Goal: Find specific page/section: Find specific page/section

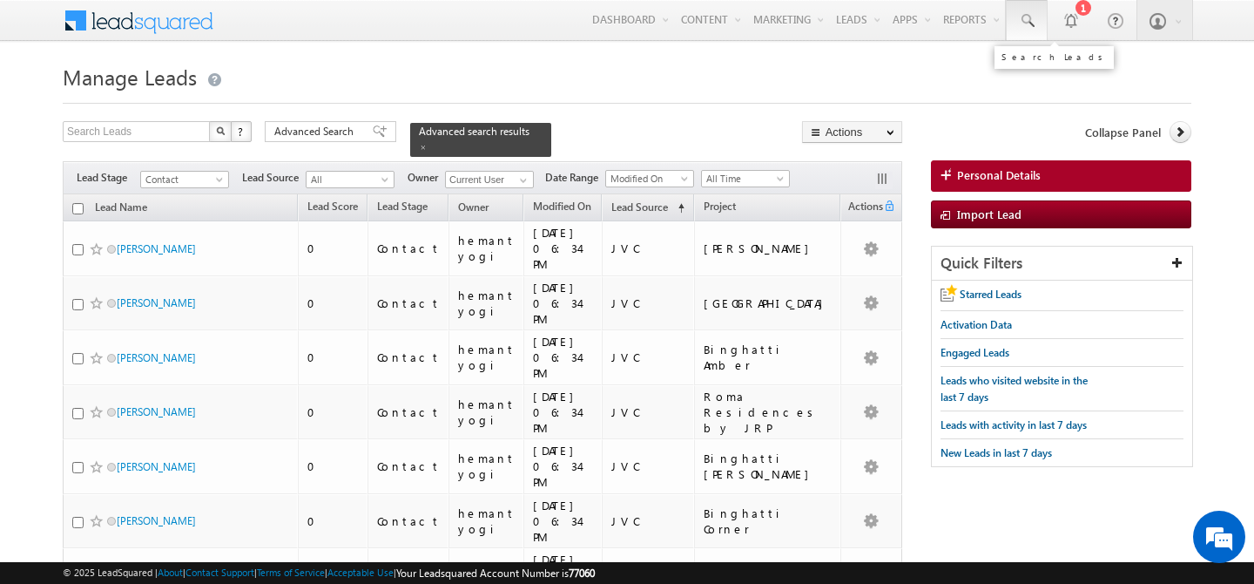
click at [1026, 25] on span at bounding box center [1026, 20] width 17 height 17
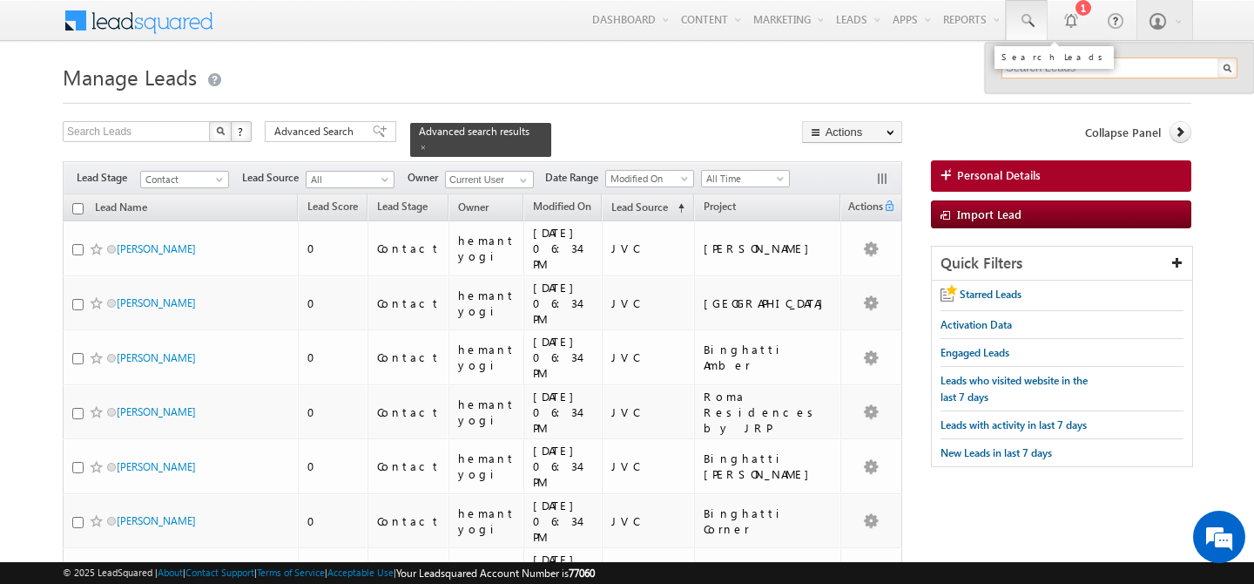
click at [1025, 21] on span at bounding box center [1026, 20] width 17 height 17
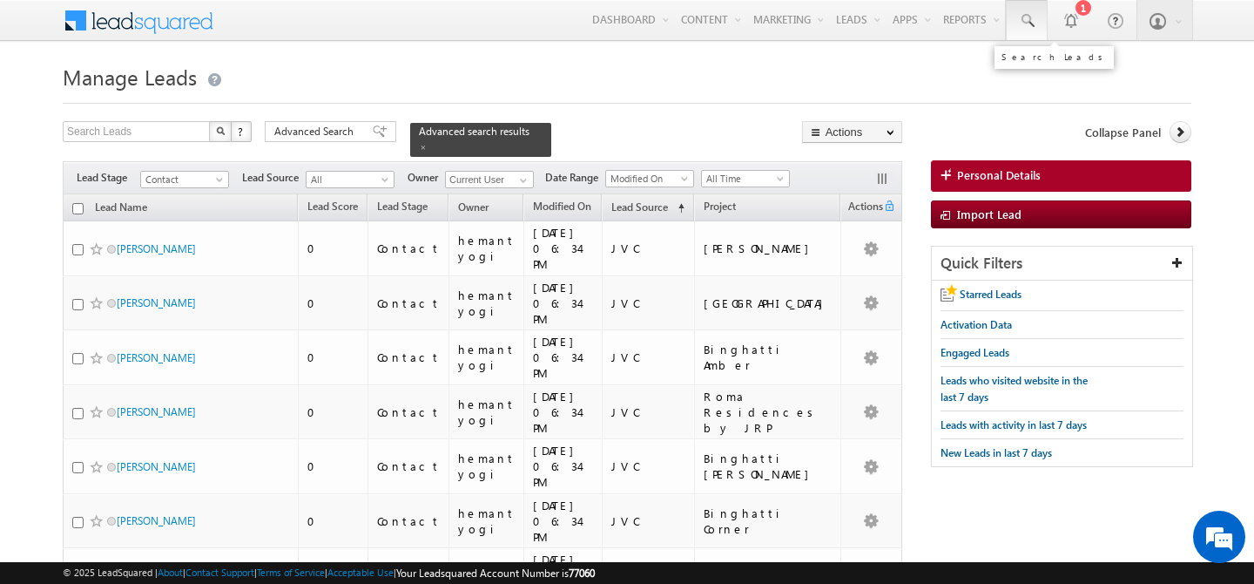
click at [1021, 14] on span at bounding box center [1026, 20] width 17 height 17
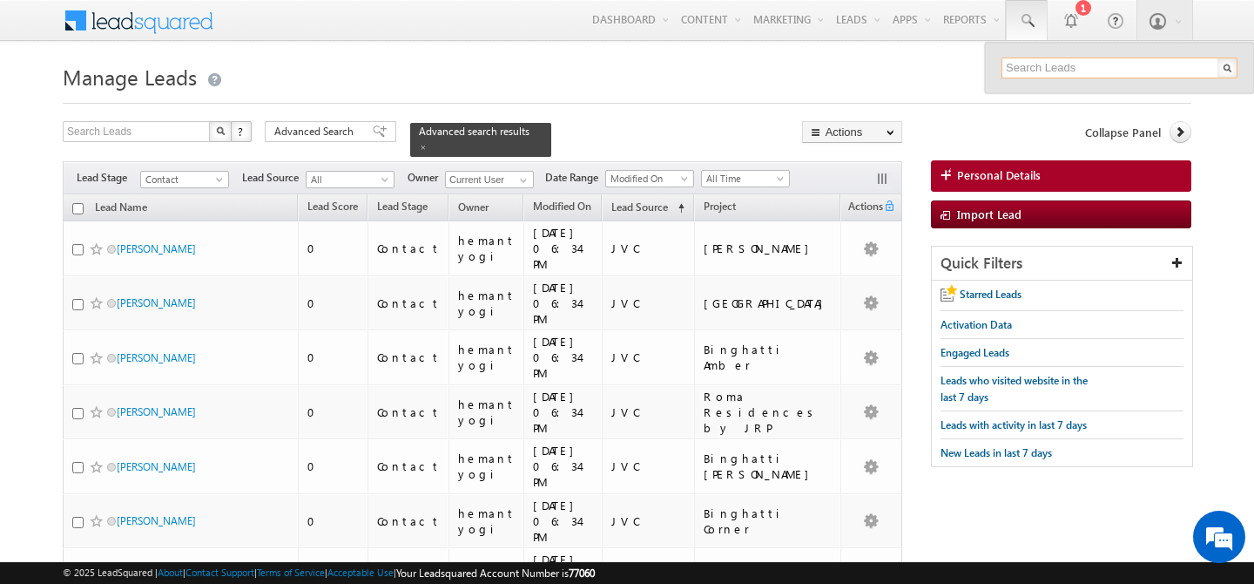
click at [1094, 63] on input "text" at bounding box center [1120, 67] width 236 height 21
type input "501001955"
click at [419, 148] on span at bounding box center [423, 147] width 9 height 9
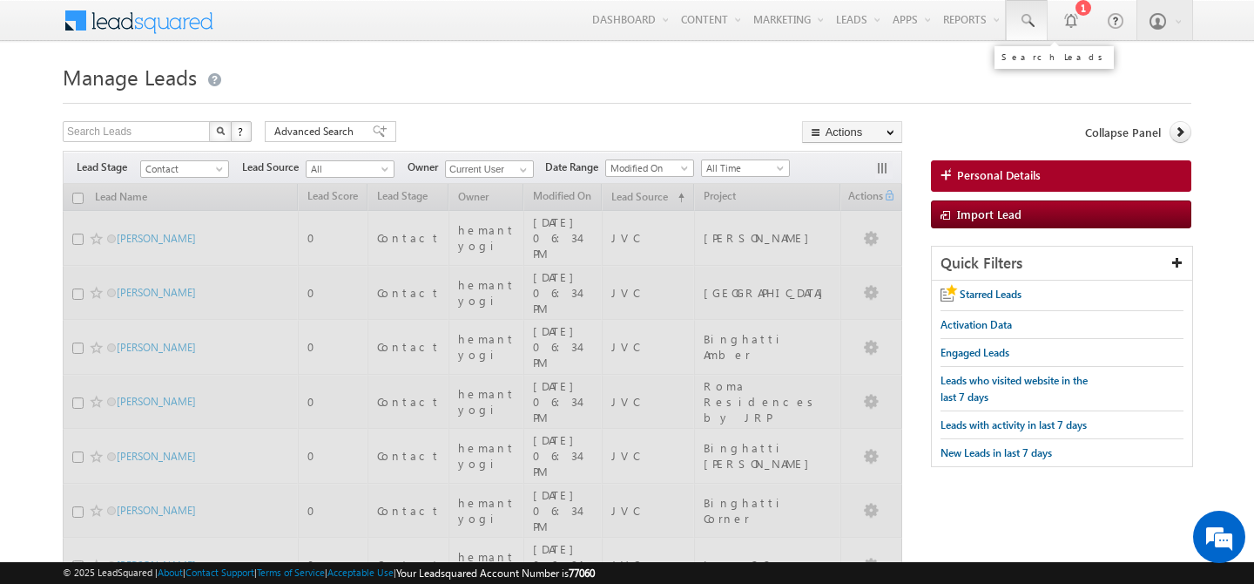
click at [1030, 21] on span at bounding box center [1026, 20] width 17 height 17
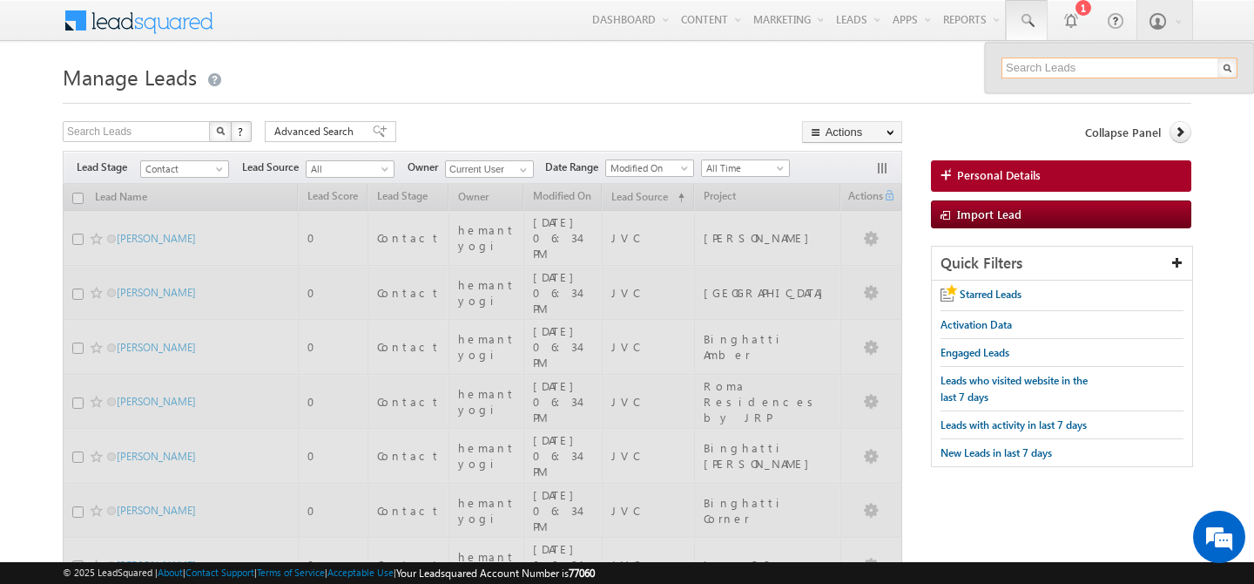
click at [1037, 64] on input "text" at bounding box center [1120, 67] width 236 height 21
type input "501001955"
click at [1039, 67] on input "501001955" at bounding box center [1120, 67] width 236 height 21
click at [1034, 70] on input "text" at bounding box center [1120, 67] width 236 height 21
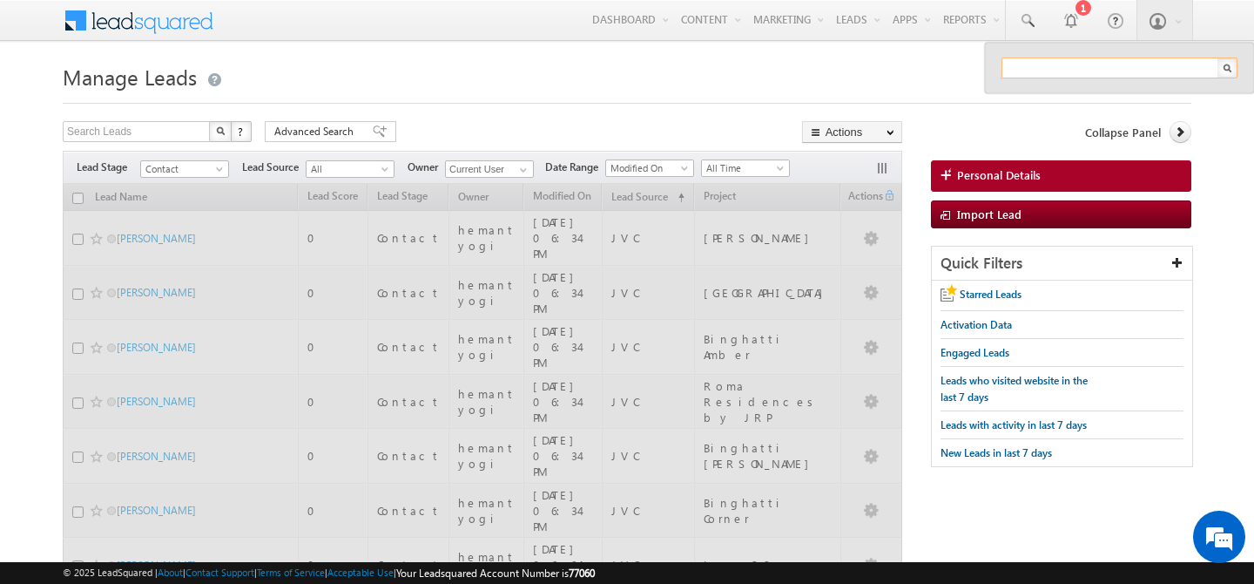
click at [1030, 64] on input "text" at bounding box center [1120, 67] width 236 height 21
click at [766, 91] on h1 "Manage Leads" at bounding box center [627, 75] width 1129 height 34
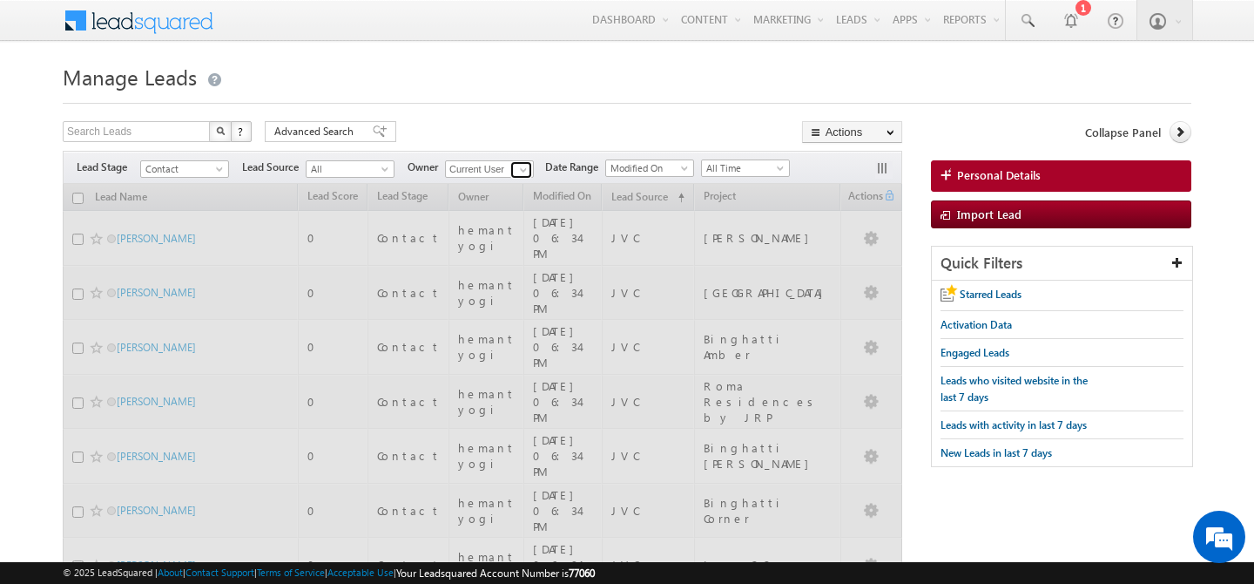
click at [518, 170] on span at bounding box center [523, 170] width 14 height 14
type input "abhishek"
click at [199, 168] on span "Contact" at bounding box center [182, 169] width 83 height 16
click at [502, 133] on div "Search Leads X ? 3708 results found Advanced Search Advanced Search Advanced se…" at bounding box center [483, 133] width 840 height 25
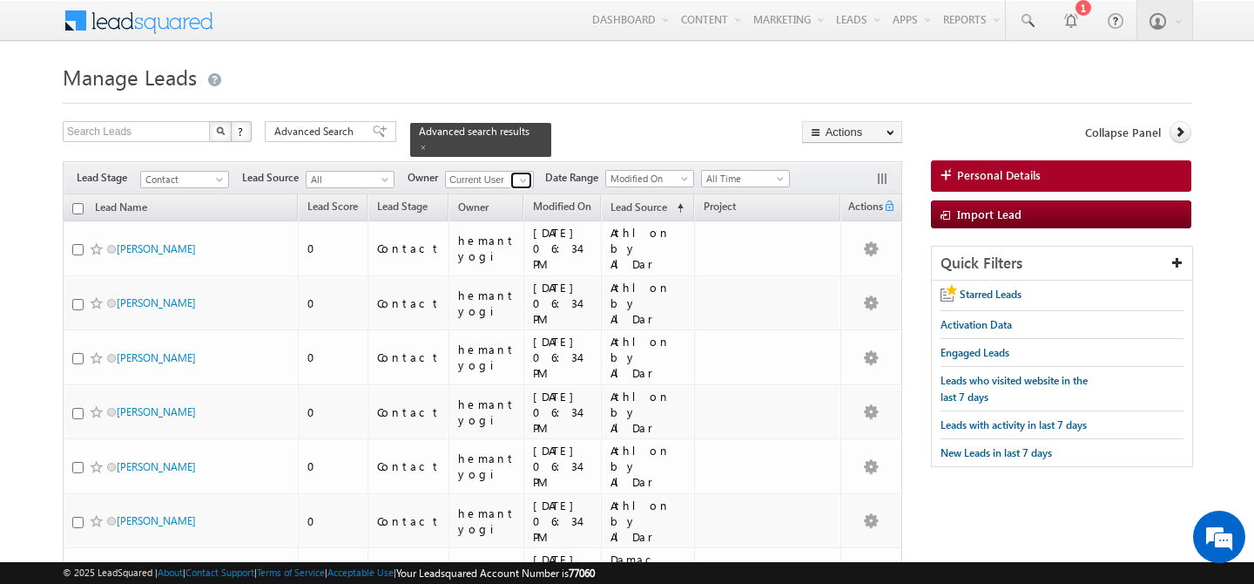
click at [526, 177] on span at bounding box center [523, 180] width 14 height 14
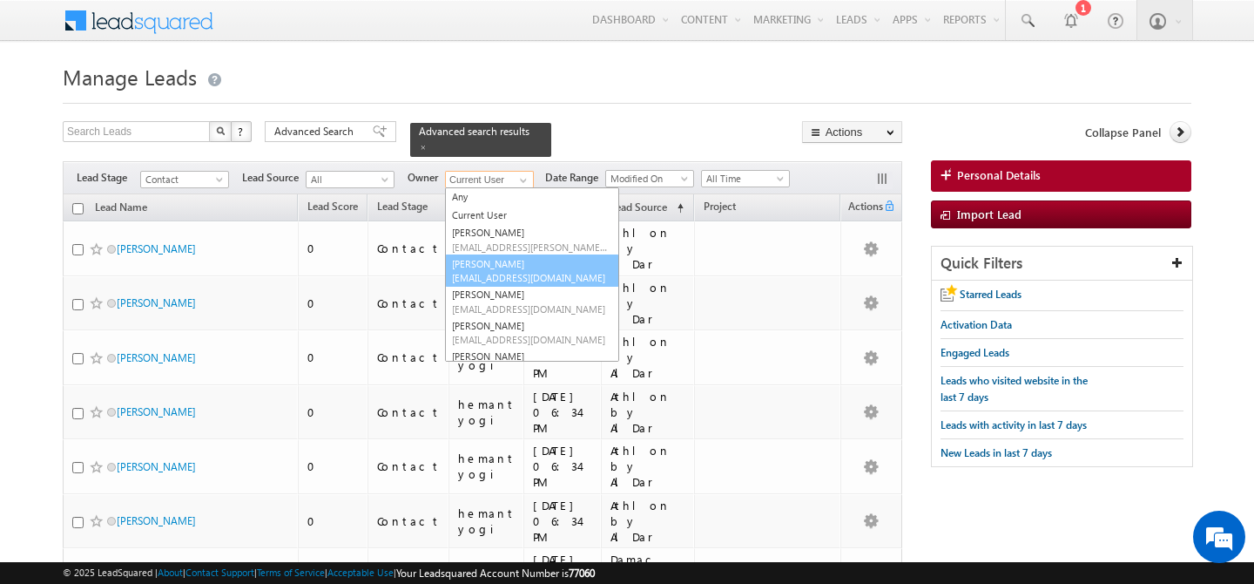
click at [546, 278] on span "abhishek.singh@indglobal.ae" at bounding box center [530, 277] width 157 height 13
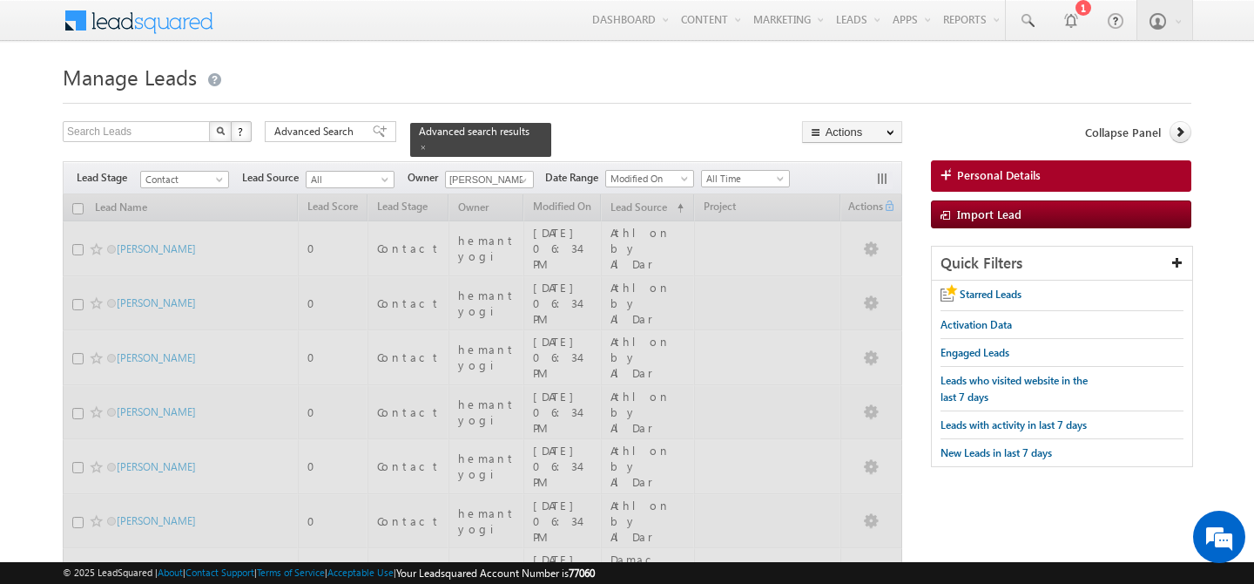
click at [585, 95] on div at bounding box center [627, 97] width 1129 height 11
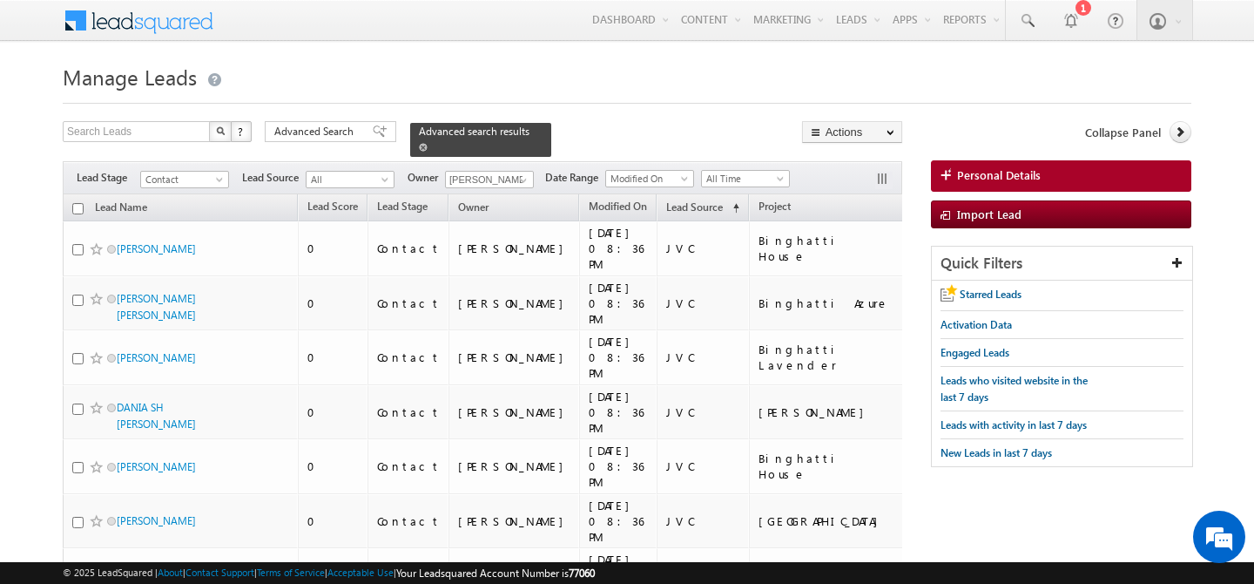
click at [419, 146] on span at bounding box center [423, 147] width 9 height 9
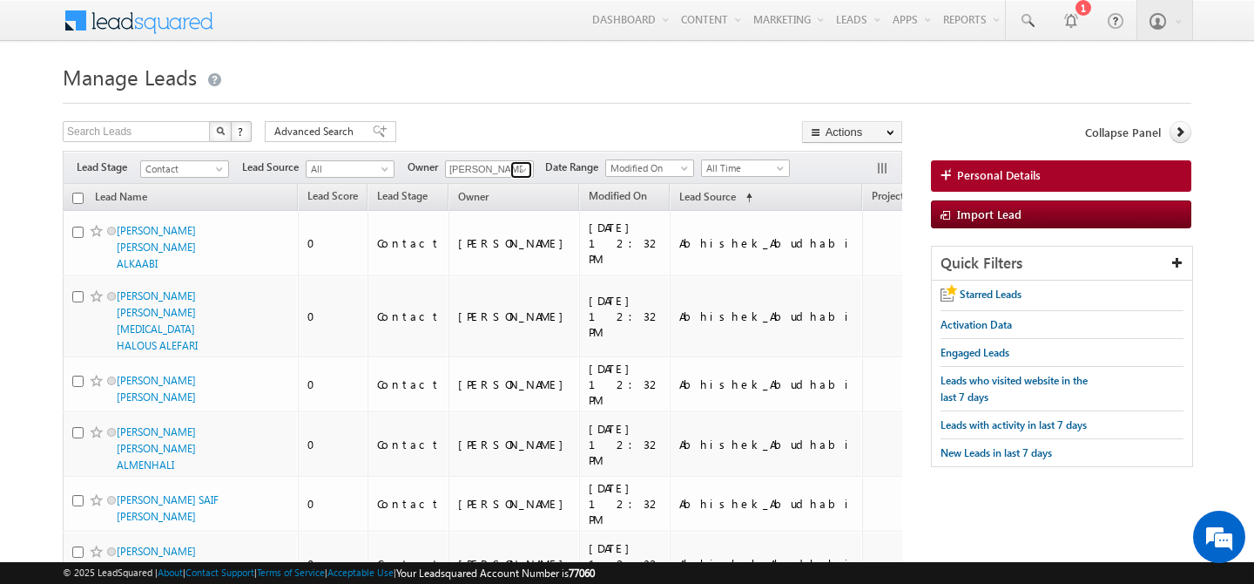
click at [525, 173] on span at bounding box center [523, 170] width 14 height 14
click at [501, 80] on h1 "Manage Leads" at bounding box center [627, 75] width 1129 height 34
click at [516, 99] on div at bounding box center [627, 97] width 1129 height 11
click at [523, 174] on span at bounding box center [523, 170] width 14 height 14
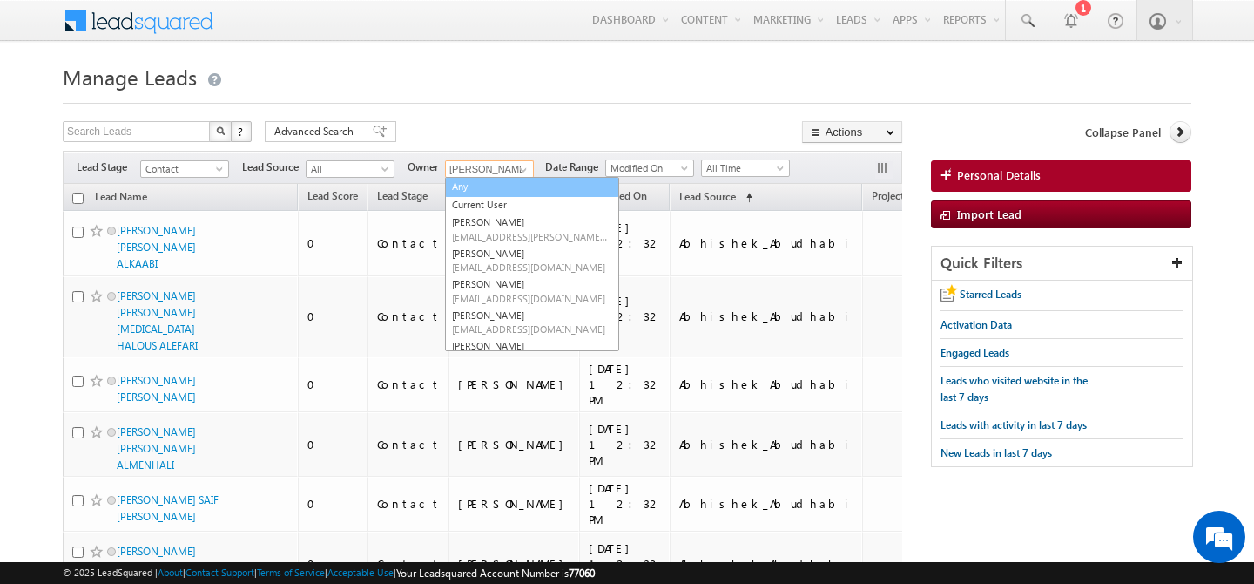
click at [499, 189] on link "Any" at bounding box center [532, 187] width 174 height 20
type input "Any"
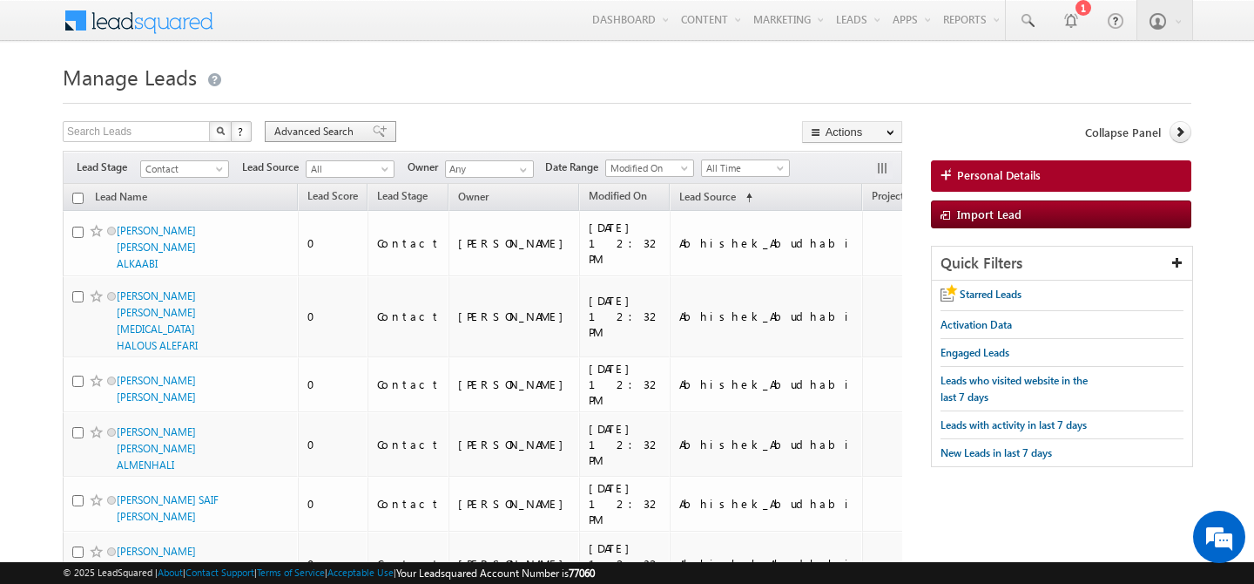
click at [307, 126] on span "Advanced Search" at bounding box center [316, 132] width 84 height 16
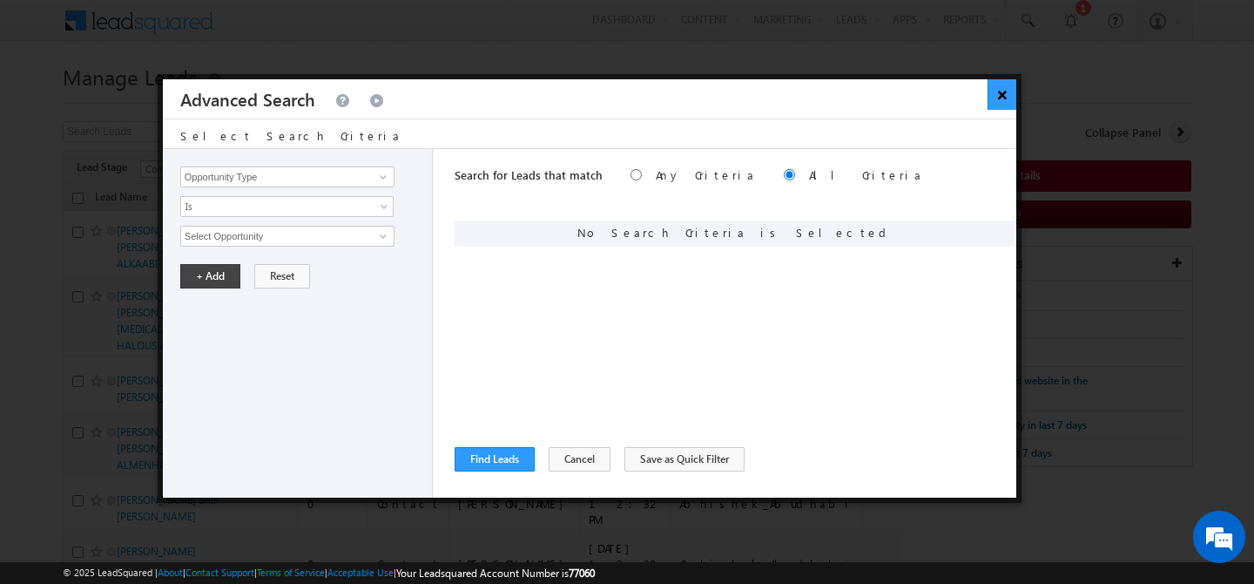
click at [1006, 98] on button "×" at bounding box center [1002, 94] width 29 height 30
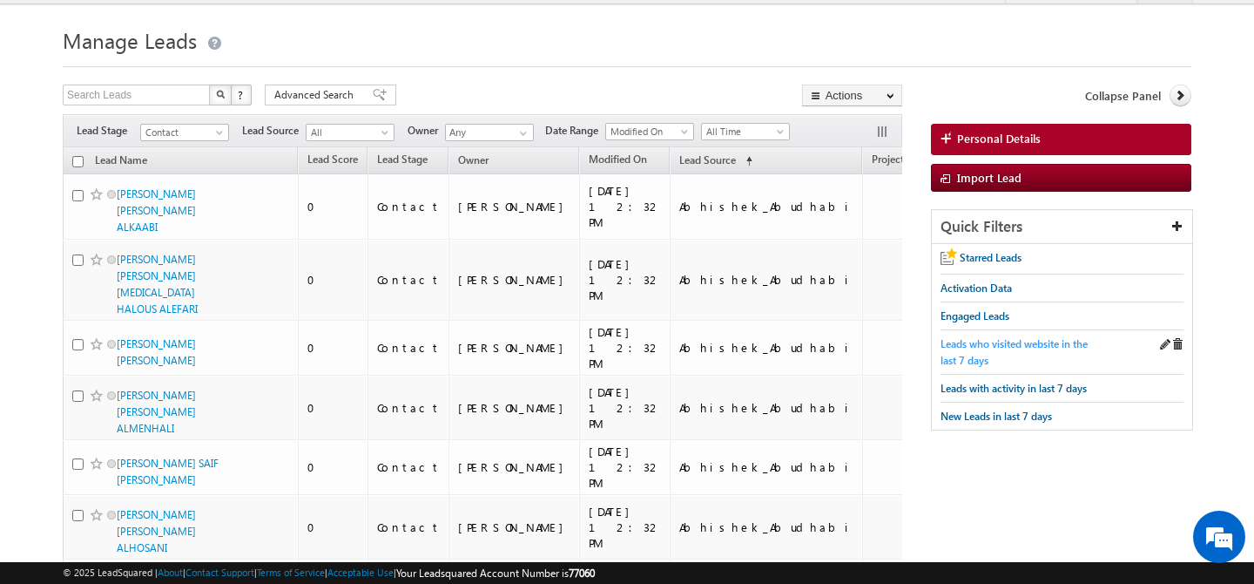
scroll to position [39, 0]
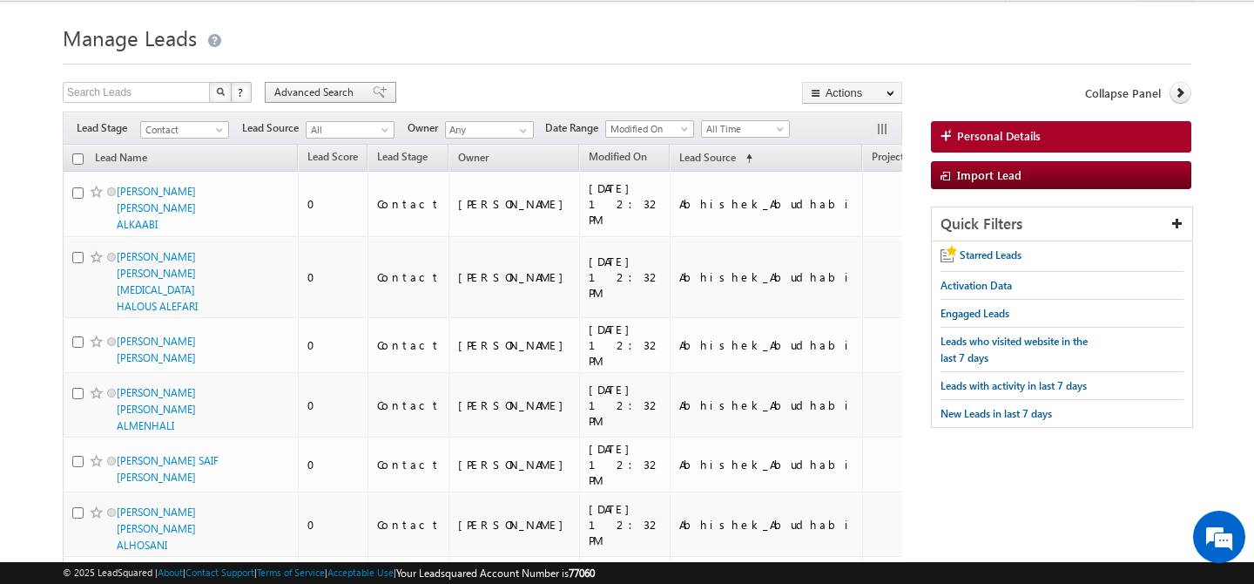
click at [345, 84] on div "Advanced Search" at bounding box center [331, 92] width 132 height 21
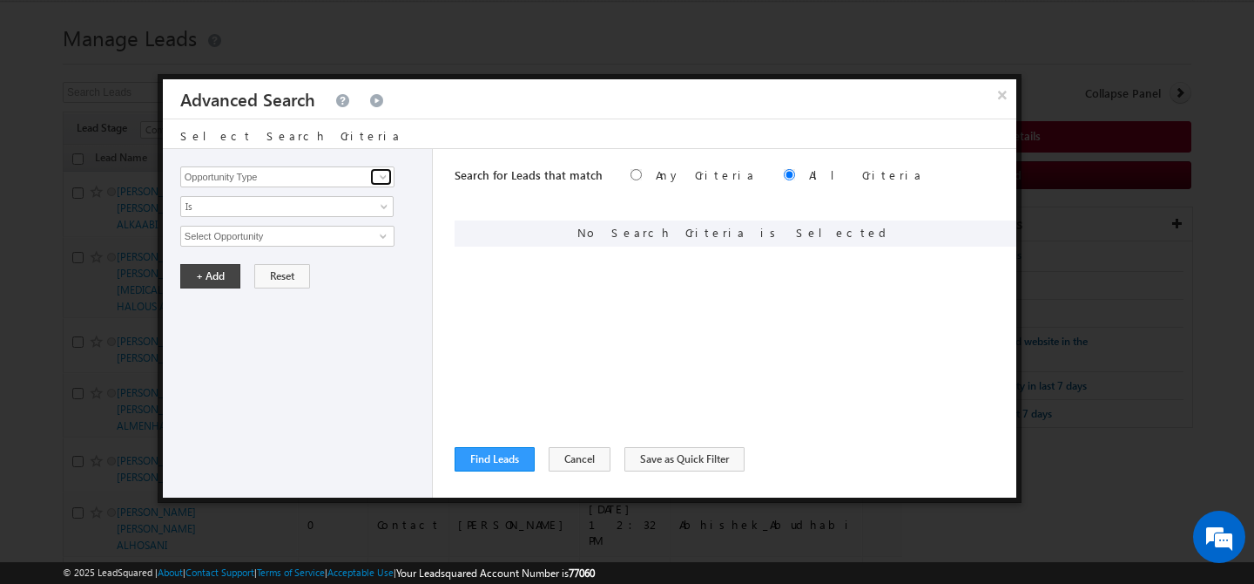
click at [386, 179] on span at bounding box center [383, 177] width 14 height 14
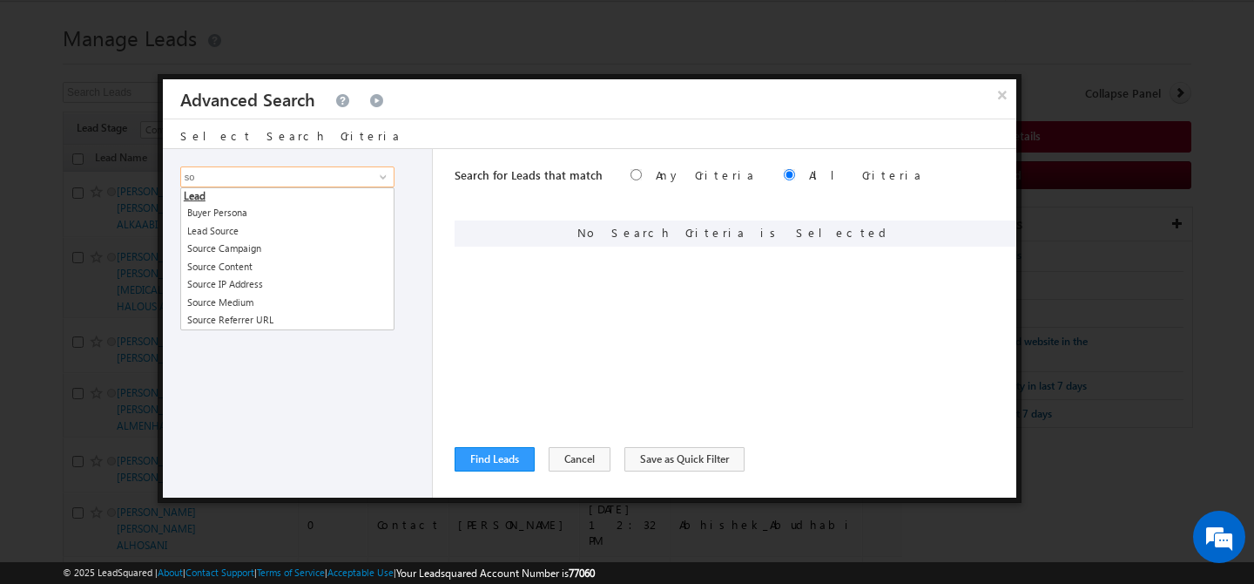
type input "so"
click at [309, 400] on div "Opportunity Type Lead Activity Task Sales Group Prospect Id Address 1 Address 2…" at bounding box center [298, 323] width 270 height 348
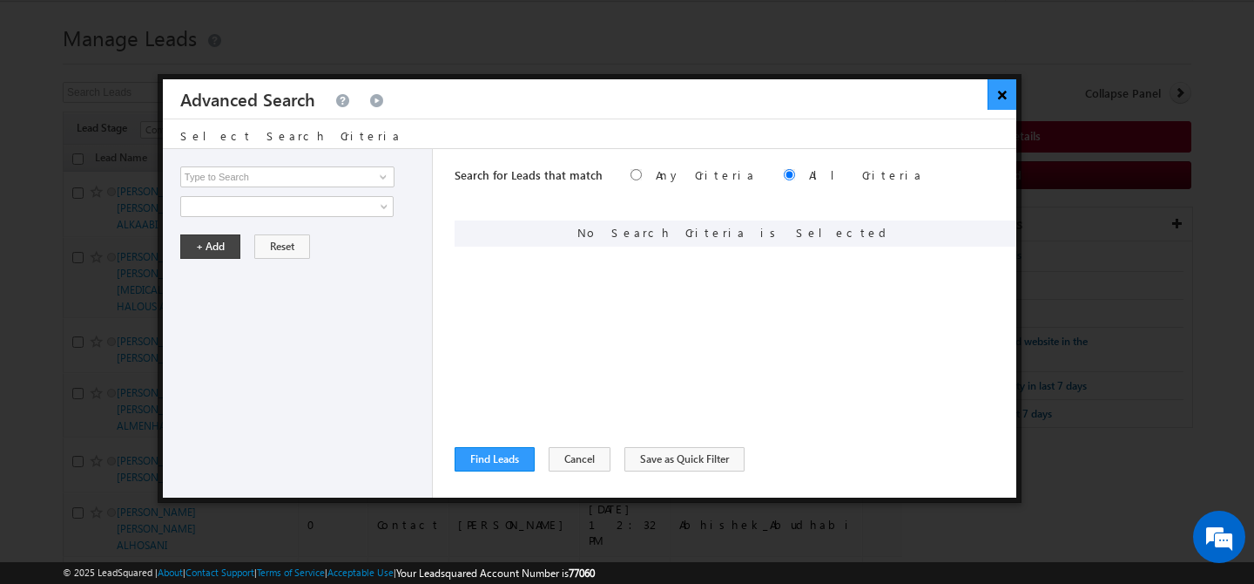
click at [999, 99] on button "×" at bounding box center [1002, 94] width 29 height 30
